Goal: Navigation & Orientation: Find specific page/section

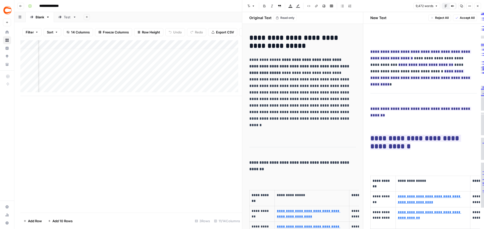
scroll to position [4, 236]
click at [18, 6] on button "Go back" at bounding box center [20, 6] width 7 height 7
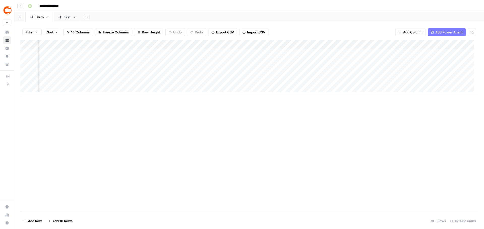
scroll to position [0, 127]
